Goal: Information Seeking & Learning: Learn about a topic

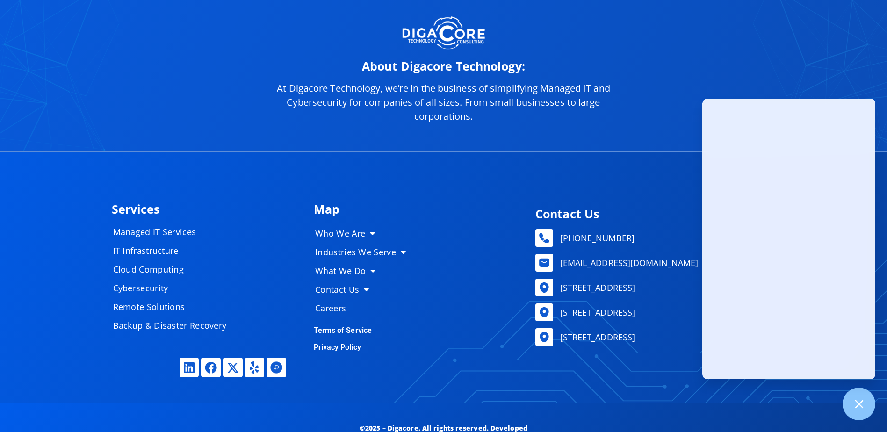
scroll to position [4699, 0]
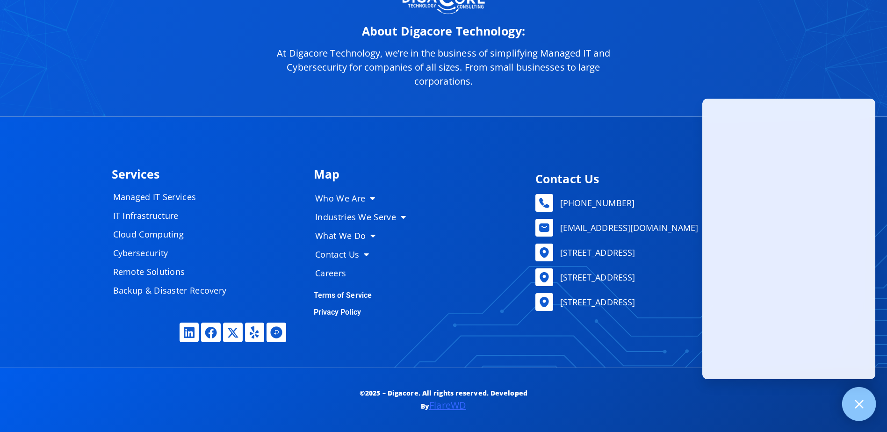
click at [857, 402] on icon at bounding box center [858, 404] width 12 height 12
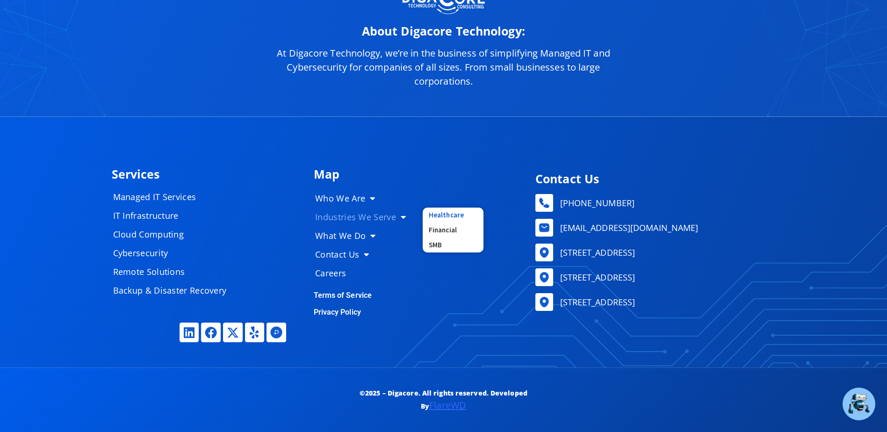
click at [443, 215] on link "Healthcare" at bounding box center [452, 214] width 61 height 15
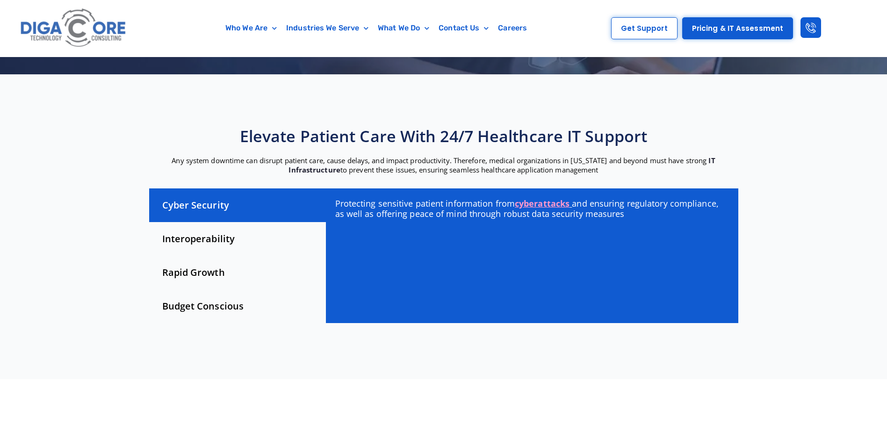
scroll to position [234, 0]
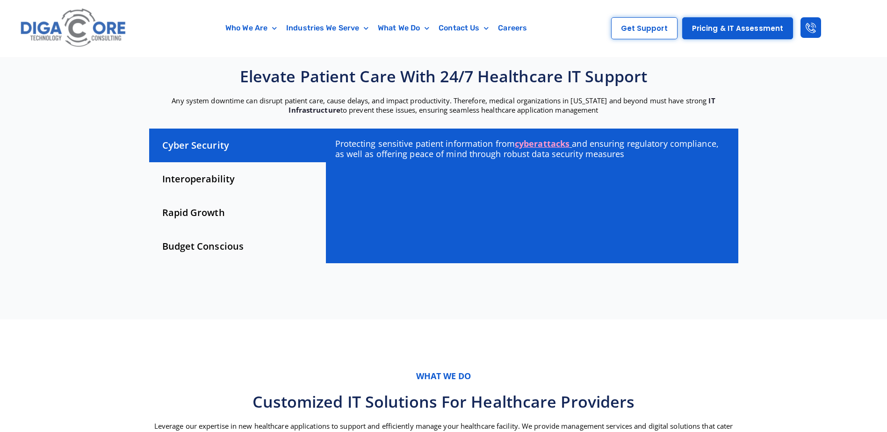
click at [287, 179] on div "Interoperability" at bounding box center [237, 179] width 177 height 34
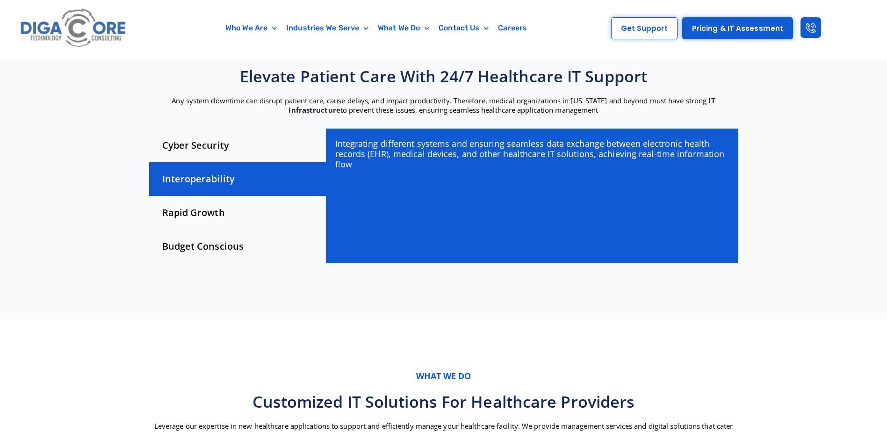
click at [278, 197] on div "Rapid Growth" at bounding box center [237, 213] width 177 height 34
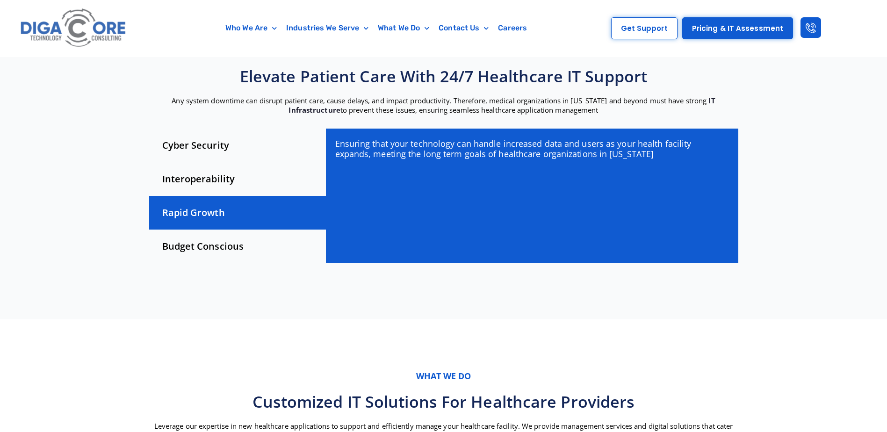
click at [269, 223] on div "Rapid Growth" at bounding box center [237, 213] width 177 height 34
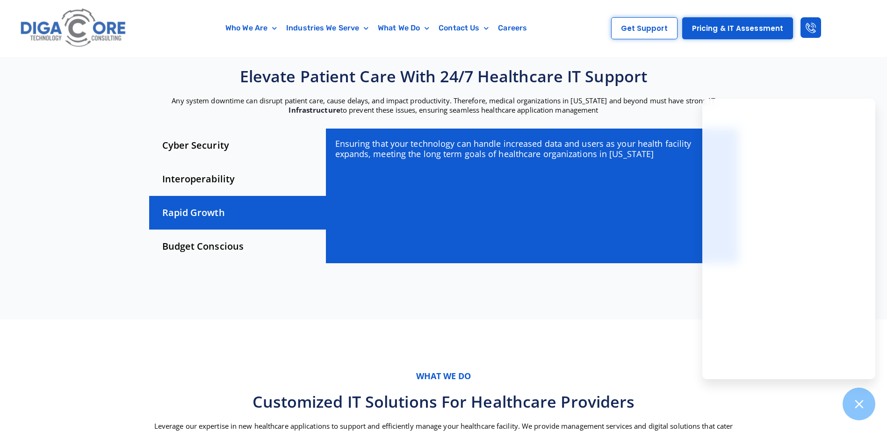
click at [251, 229] on div "Budget Conscious" at bounding box center [237, 246] width 177 height 34
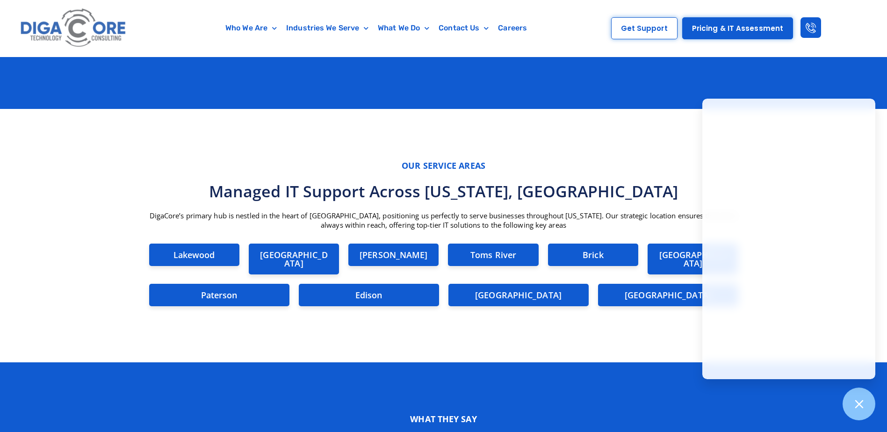
scroll to position [2290, 0]
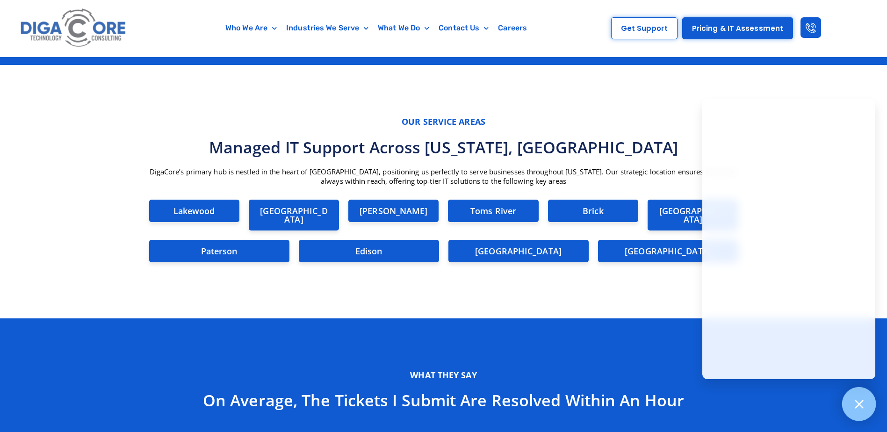
click at [855, 396] on div at bounding box center [859, 404] width 34 height 34
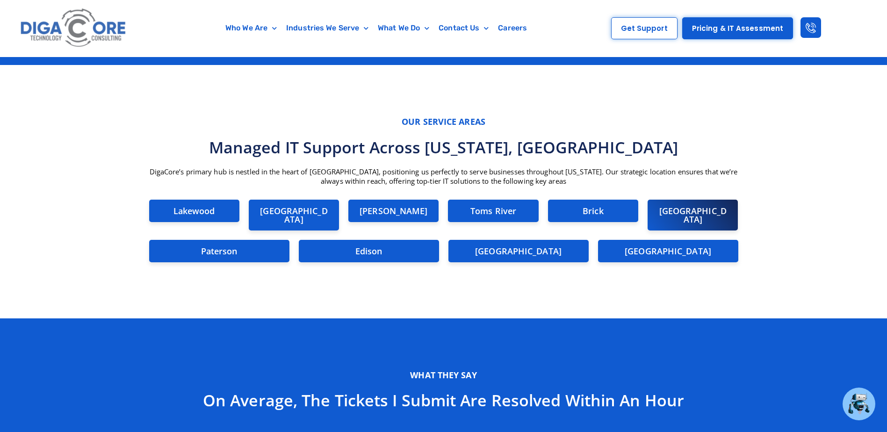
click at [676, 212] on h2 "Newark" at bounding box center [693, 215] width 72 height 17
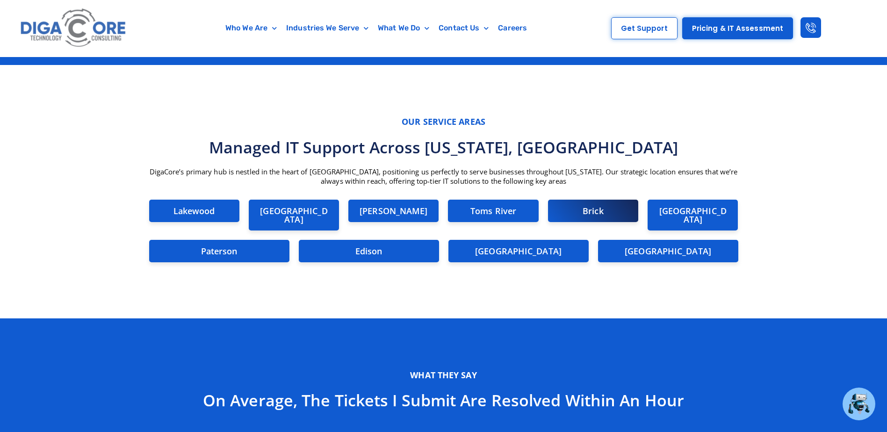
click at [608, 220] on div "Brick" at bounding box center [593, 211] width 90 height 22
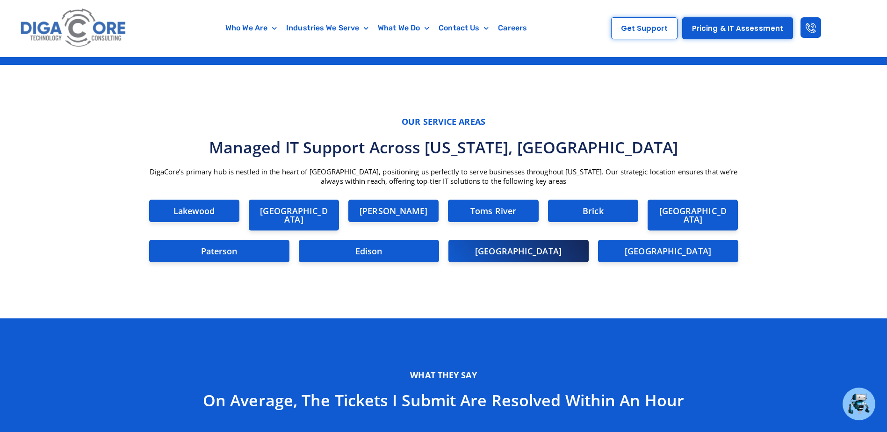
click at [494, 240] on div "Trenton" at bounding box center [518, 251] width 140 height 22
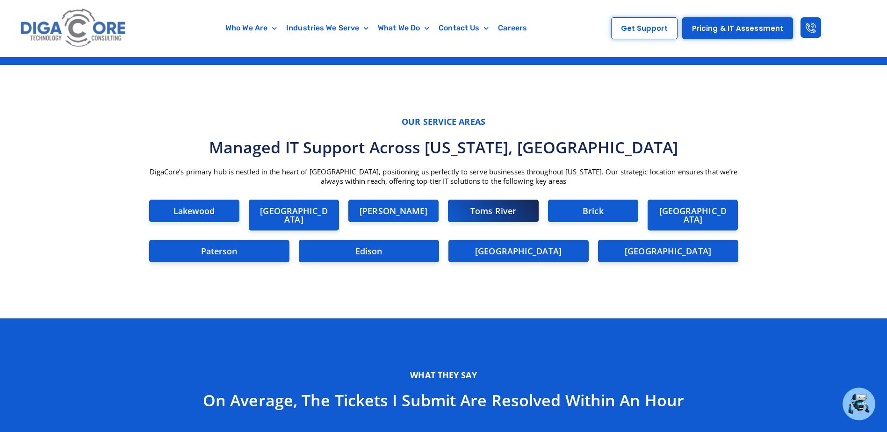
click at [470, 215] on link "Toms River" at bounding box center [493, 210] width 46 height 11
